Goal: Information Seeking & Learning: Find specific fact

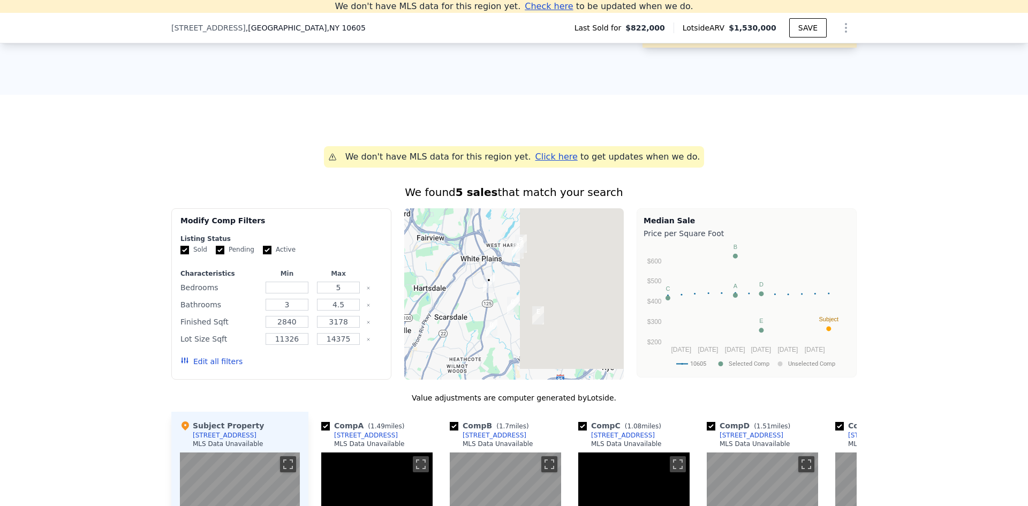
scroll to position [375, 0]
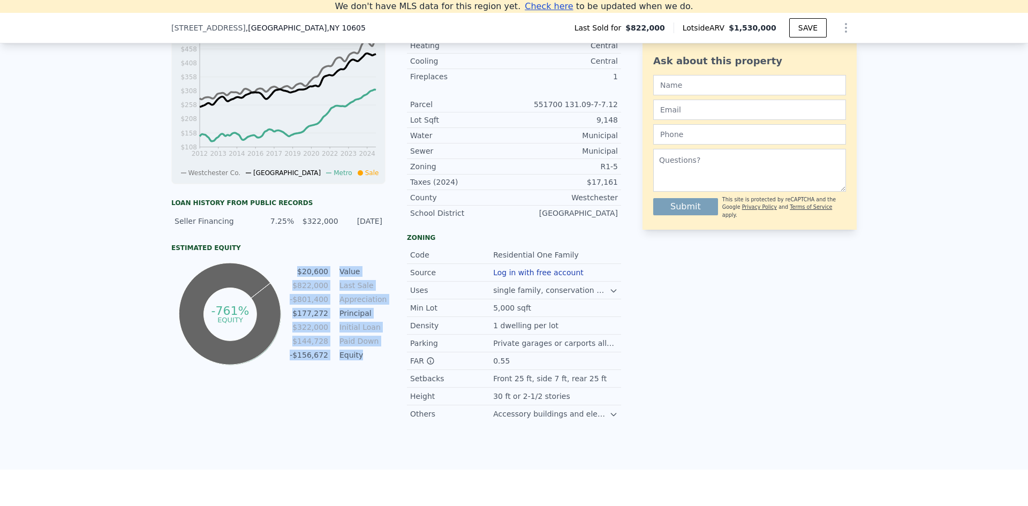
drag, startPoint x: 361, startPoint y: 366, endPoint x: 299, endPoint y: 268, distance: 116.0
click at [299, 268] on div "Estimated Equity -761% equity $20,600 Value $822,000 Last Sale -$801,400 Apprec…" at bounding box center [278, 306] width 214 height 124
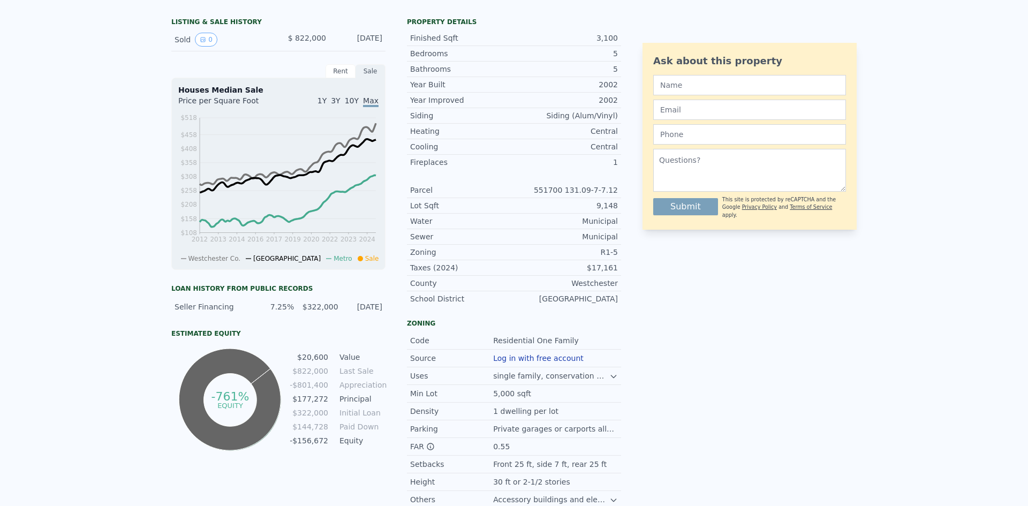
scroll to position [0, 0]
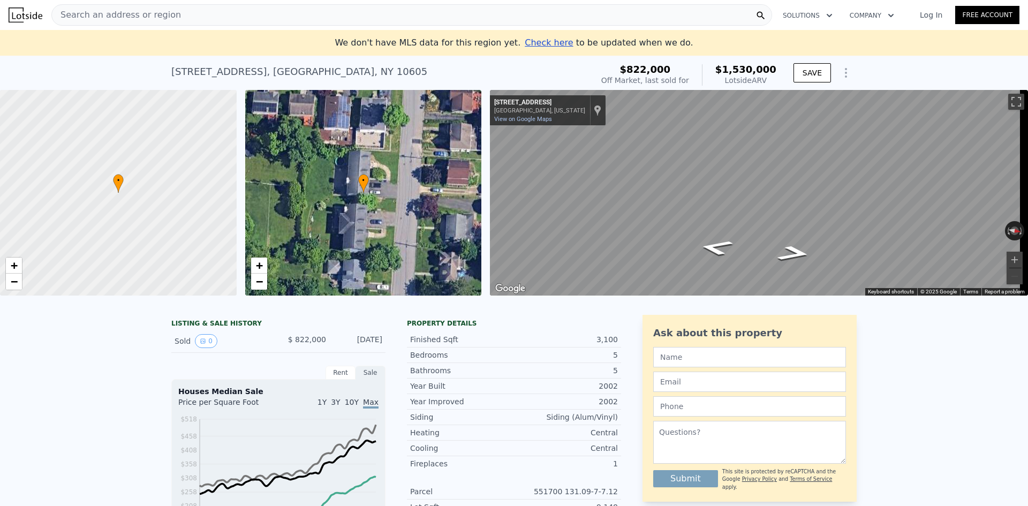
drag, startPoint x: 771, startPoint y: 80, endPoint x: 726, endPoint y: 72, distance: 45.2
click at [726, 72] on div "$1,530,000 Lotside ARV" at bounding box center [739, 74] width 74 height 21
click at [722, 72] on div "$1,530,000 Lotside ARV" at bounding box center [739, 74] width 74 height 21
drag, startPoint x: 773, startPoint y: 80, endPoint x: 722, endPoint y: 71, distance: 51.2
click at [722, 71] on div "$1,530,000 Lotside ARV" at bounding box center [739, 74] width 74 height 21
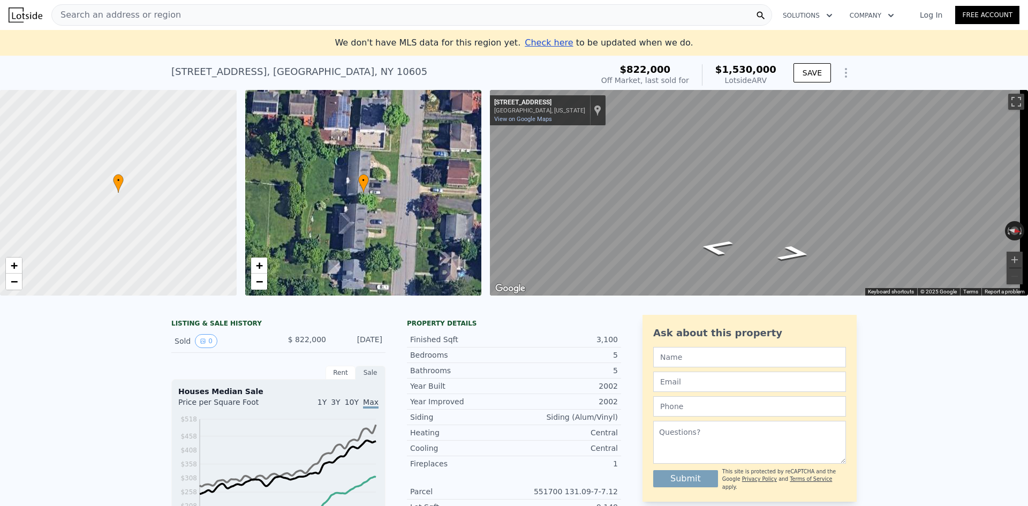
click at [722, 71] on div "$1,530,000 Lotside ARV" at bounding box center [739, 74] width 74 height 21
drag, startPoint x: 773, startPoint y: 78, endPoint x: 714, endPoint y: 67, distance: 59.2
click at [714, 67] on div "$1,530,000 Lotside ARV" at bounding box center [739, 74] width 74 height 21
drag, startPoint x: 707, startPoint y: 78, endPoint x: 592, endPoint y: 63, distance: 115.6
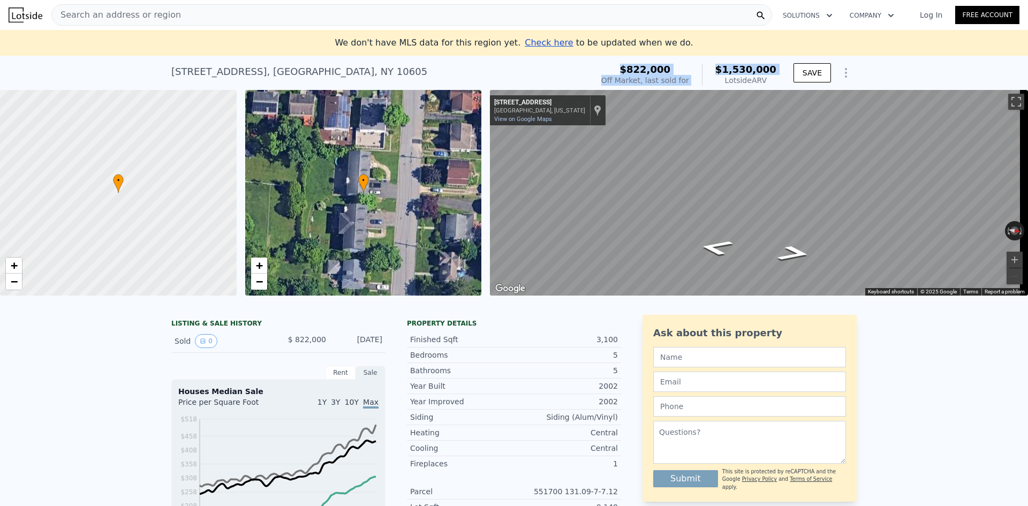
click at [592, 63] on div "[STREET_ADDRESS] Sold [DATE] for $822k (~ARV $1.530m ) $822,000 Off Market, las…" at bounding box center [513, 75] width 685 height 30
click at [588, 63] on div "[STREET_ADDRESS] Sold [DATE] for $822k (~ARV $1.530m )" at bounding box center [379, 75] width 417 height 30
drag, startPoint x: 777, startPoint y: 78, endPoint x: 720, endPoint y: 66, distance: 59.0
click at [720, 66] on div "$822,000 Off Market, last sold for $1,530,000 Lotside ARV" at bounding box center [689, 75] width 184 height 30
click at [720, 66] on div "$1,530,000 Lotside ARV" at bounding box center [739, 74] width 74 height 21
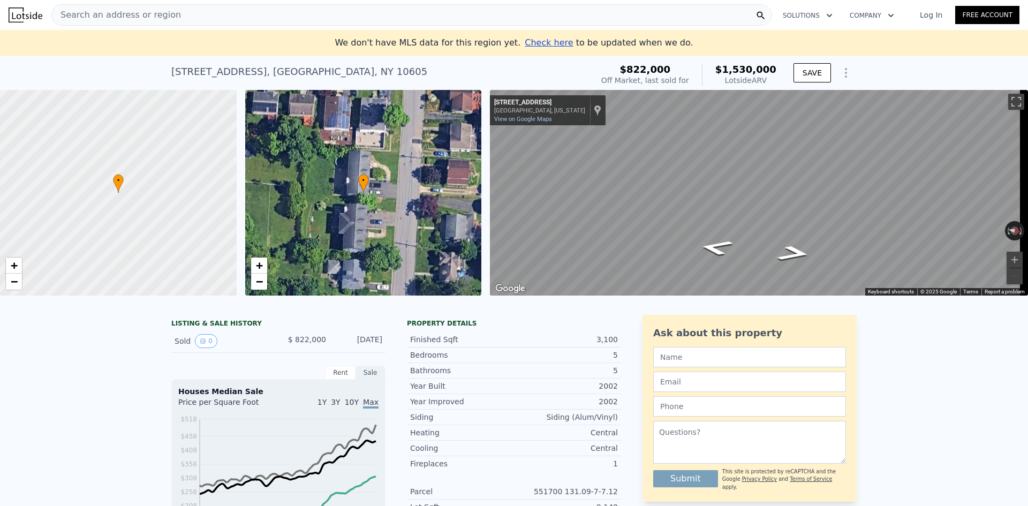
drag, startPoint x: 776, startPoint y: 81, endPoint x: 727, endPoint y: 70, distance: 50.5
click at [727, 70] on div "$822,000 Off Market, last sold for $1,530,000 Lotside ARV" at bounding box center [689, 75] width 184 height 30
click at [727, 70] on span "$1,530,000" at bounding box center [745, 69] width 61 height 11
drag, startPoint x: 771, startPoint y: 80, endPoint x: 721, endPoint y: 71, distance: 50.6
click at [721, 71] on div "$1,530,000 Lotside ARV" at bounding box center [739, 74] width 74 height 21
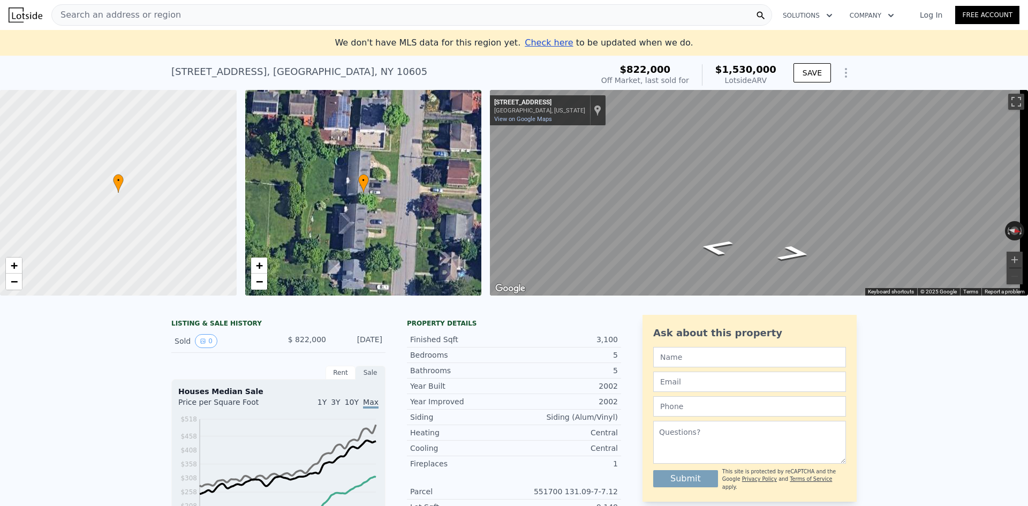
click at [721, 71] on div "$1,530,000 Lotside ARV" at bounding box center [739, 74] width 74 height 21
drag, startPoint x: 354, startPoint y: 73, endPoint x: 139, endPoint y: 69, distance: 215.3
click at [139, 69] on div "[STREET_ADDRESS] Sold [DATE] for $822k (~ARV $1.530m ) $822,000 Off Market, las…" at bounding box center [514, 73] width 1028 height 34
click at [389, 72] on div "[STREET_ADDRESS] Sold [DATE] for $822k (~ARV $1.530m ) $822,000 Off Market, las…" at bounding box center [514, 73] width 1028 height 34
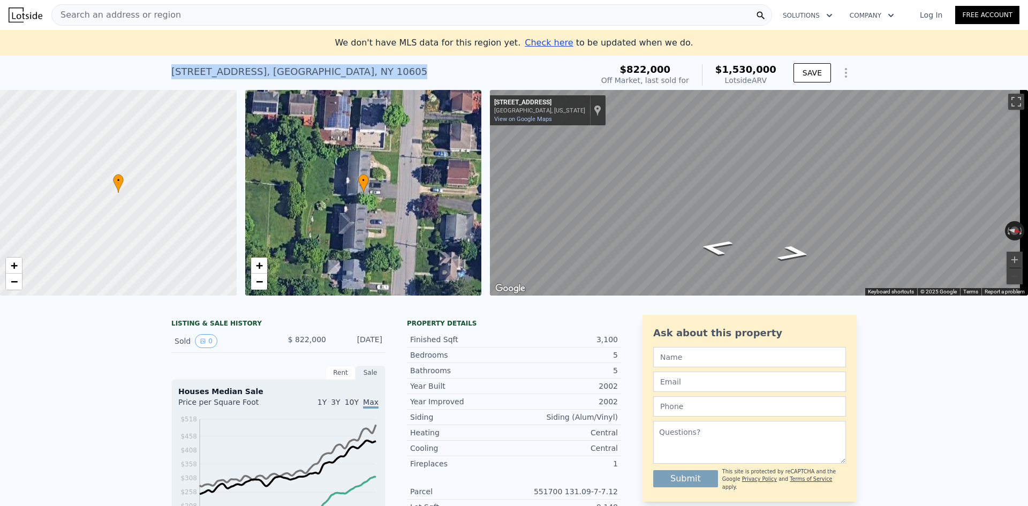
click at [389, 72] on div "[STREET_ADDRESS] Sold [DATE] for $822k (~ARV $1.530m )" at bounding box center [379, 75] width 417 height 30
drag, startPoint x: 116, startPoint y: 69, endPoint x: 94, endPoint y: 67, distance: 22.5
click at [94, 67] on div "[STREET_ADDRESS] Sold [DATE] for $822k (~ARV $1.530m ) $822,000 Off Market, las…" at bounding box center [514, 73] width 1028 height 34
click at [400, 72] on div "[STREET_ADDRESS] Sold [DATE] for $822k (~ARV $1.530m ) $822,000 Off Market, las…" at bounding box center [514, 73] width 1028 height 34
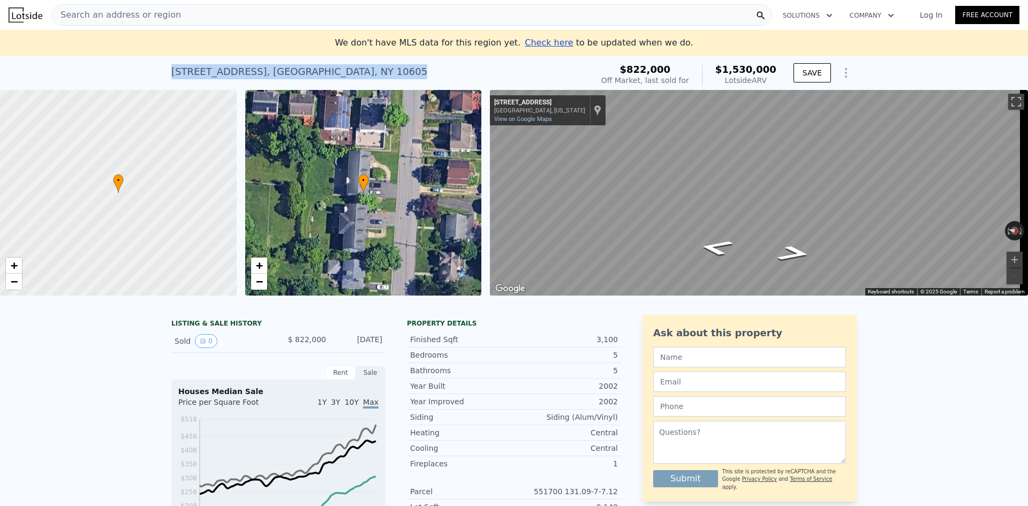
click at [400, 72] on div "[STREET_ADDRESS] Sold [DATE] for $822k (~ARV $1.530m )" at bounding box center [379, 75] width 417 height 30
drag, startPoint x: 134, startPoint y: 64, endPoint x: 114, endPoint y: 63, distance: 19.8
click at [114, 63] on div "[STREET_ADDRESS] Sold [DATE] for $822k (~ARV $1.530m ) $822,000 Off Market, las…" at bounding box center [514, 73] width 1028 height 34
drag, startPoint x: 156, startPoint y: 65, endPoint x: 393, endPoint y: 68, distance: 236.7
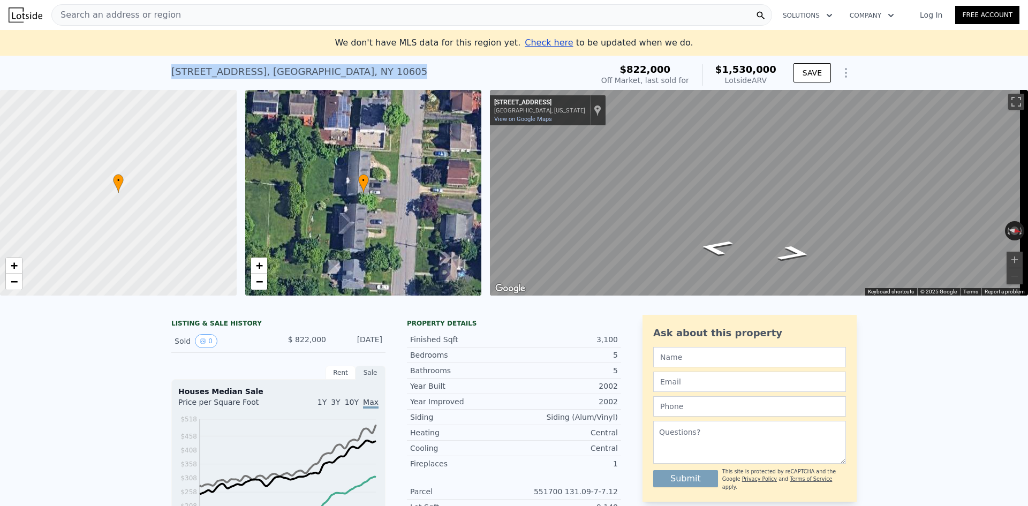
click at [393, 68] on div "[STREET_ADDRESS] Sold [DATE] for $822k (~ARV $1.530m ) $822,000 Off Market, las…" at bounding box center [514, 73] width 1028 height 34
click at [393, 68] on div "[STREET_ADDRESS] Sold [DATE] for $822k (~ARV $1.530m )" at bounding box center [379, 75] width 417 height 30
drag, startPoint x: 238, startPoint y: 67, endPoint x: 63, endPoint y: 66, distance: 174.6
click at [63, 66] on div "[STREET_ADDRESS] Sold [DATE] for $822k (~ARV $1.530m ) $822,000 Off Market, las…" at bounding box center [514, 73] width 1028 height 34
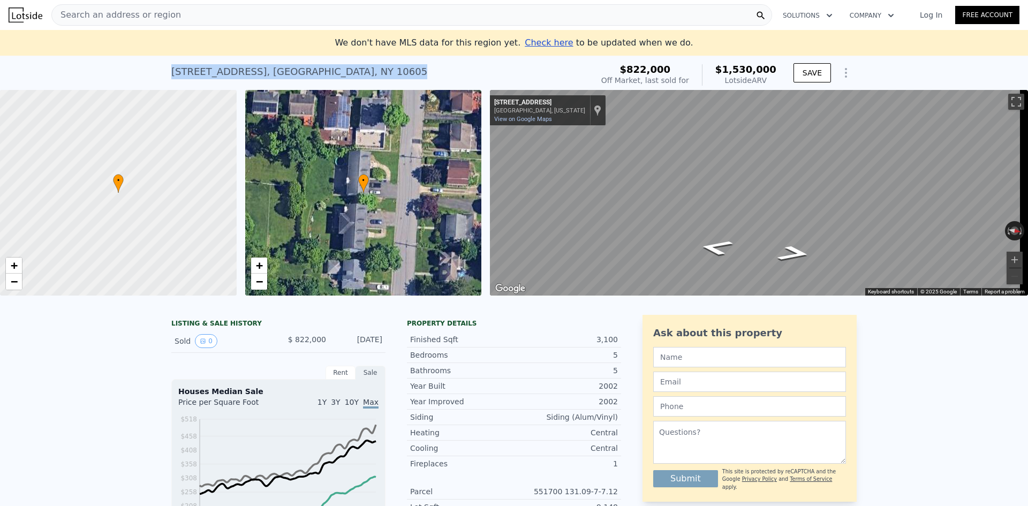
click at [361, 68] on div "[STREET_ADDRESS] Sold [DATE] for $822k (~ARV $1.530m ) $822,000 Off Market, las…" at bounding box center [514, 73] width 1028 height 34
click at [361, 68] on div "[STREET_ADDRESS] Sold [DATE] for $822k (~ARV $1.530m )" at bounding box center [379, 75] width 417 height 30
click at [115, 66] on div "[STREET_ADDRESS] Sold [DATE] for $822k (~ARV $1.530m ) $822,000 Off Market, las…" at bounding box center [514, 73] width 1028 height 34
click at [383, 65] on div "[STREET_ADDRESS] Sold [DATE] for $822k (~ARV $1.530m ) $822,000 Off Market, las…" at bounding box center [514, 73] width 1028 height 34
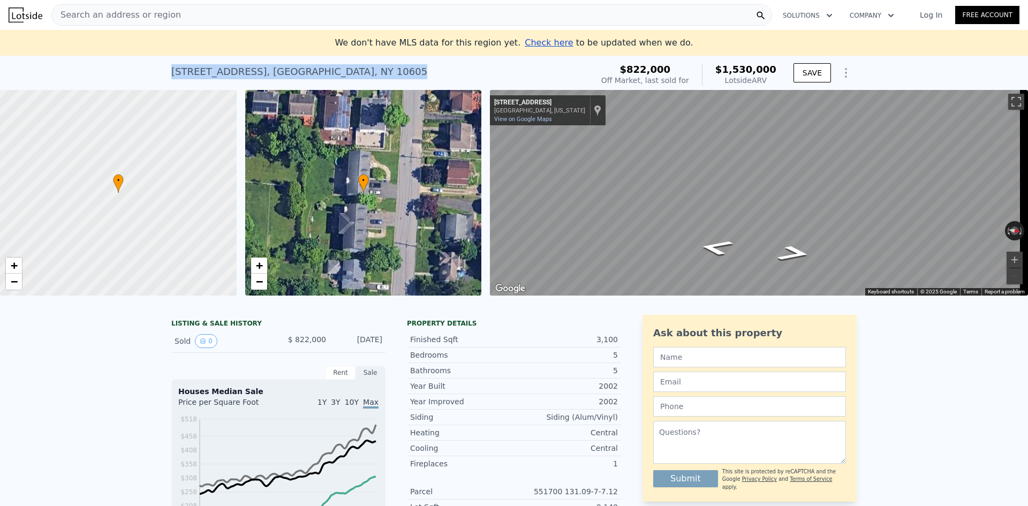
click at [383, 65] on div "[STREET_ADDRESS] Sold [DATE] for $822k (~ARV $1.530m )" at bounding box center [379, 75] width 417 height 30
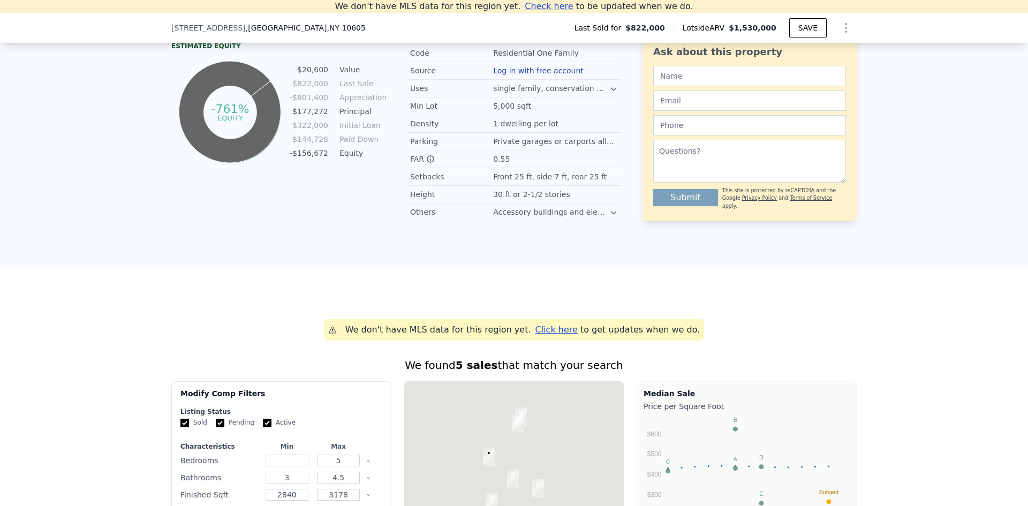
drag, startPoint x: 254, startPoint y: 194, endPoint x: 152, endPoint y: 127, distance: 122.7
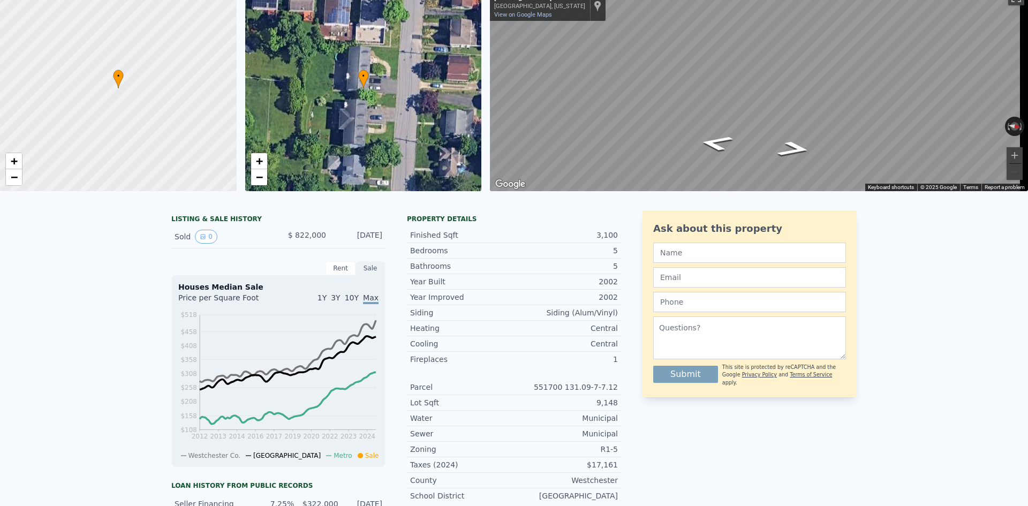
scroll to position [12, 0]
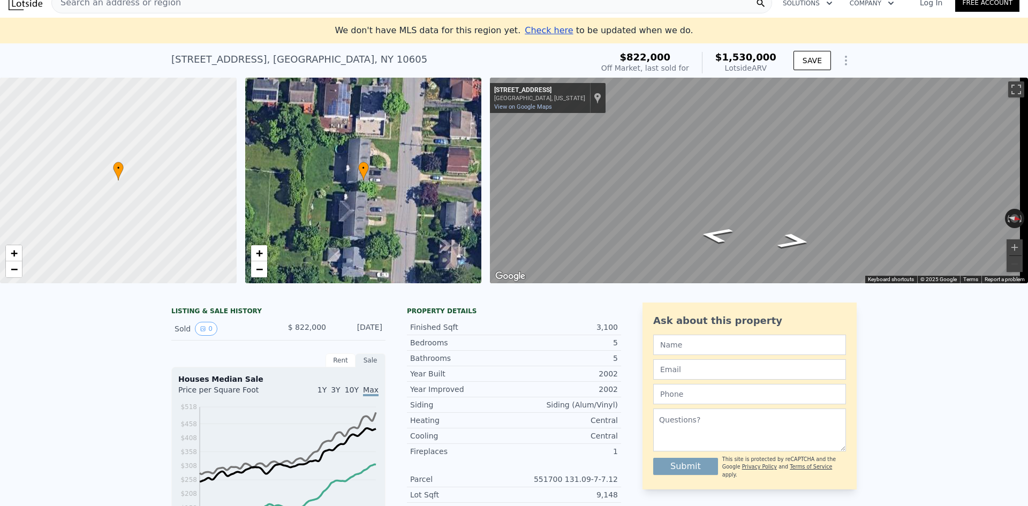
drag, startPoint x: 754, startPoint y: 67, endPoint x: 724, endPoint y: 59, distance: 31.6
click at [724, 59] on div "$1,530,000 Lotside ARV" at bounding box center [739, 62] width 74 height 21
drag, startPoint x: 695, startPoint y: 63, endPoint x: 625, endPoint y: 54, distance: 70.7
click at [625, 54] on div "$822,000 Off Market, last sold for $1,530,000 Lotside ARV" at bounding box center [689, 63] width 184 height 30
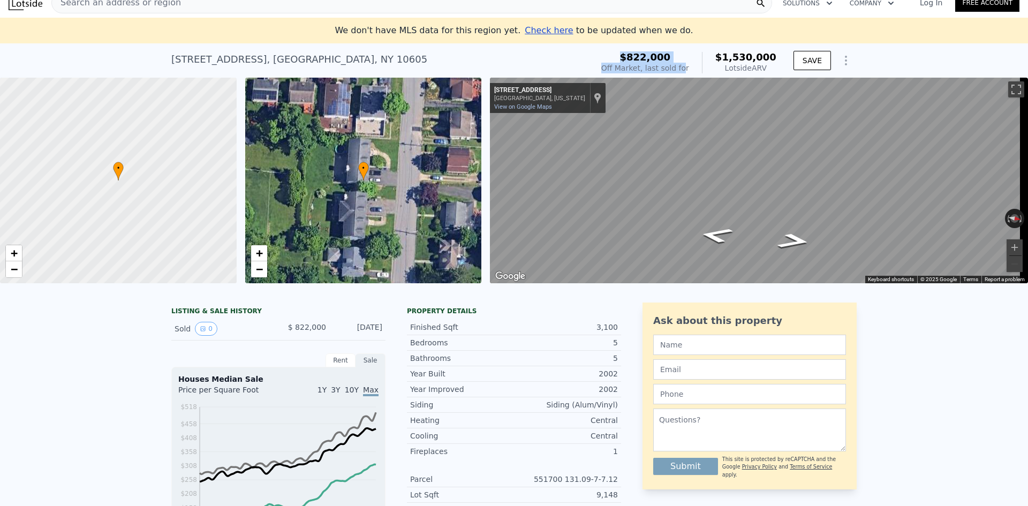
click at [625, 54] on div "$822,000 Off Market, last sold for $1,530,000 Lotside ARV" at bounding box center [689, 63] width 184 height 30
